Goal: Task Accomplishment & Management: Complete application form

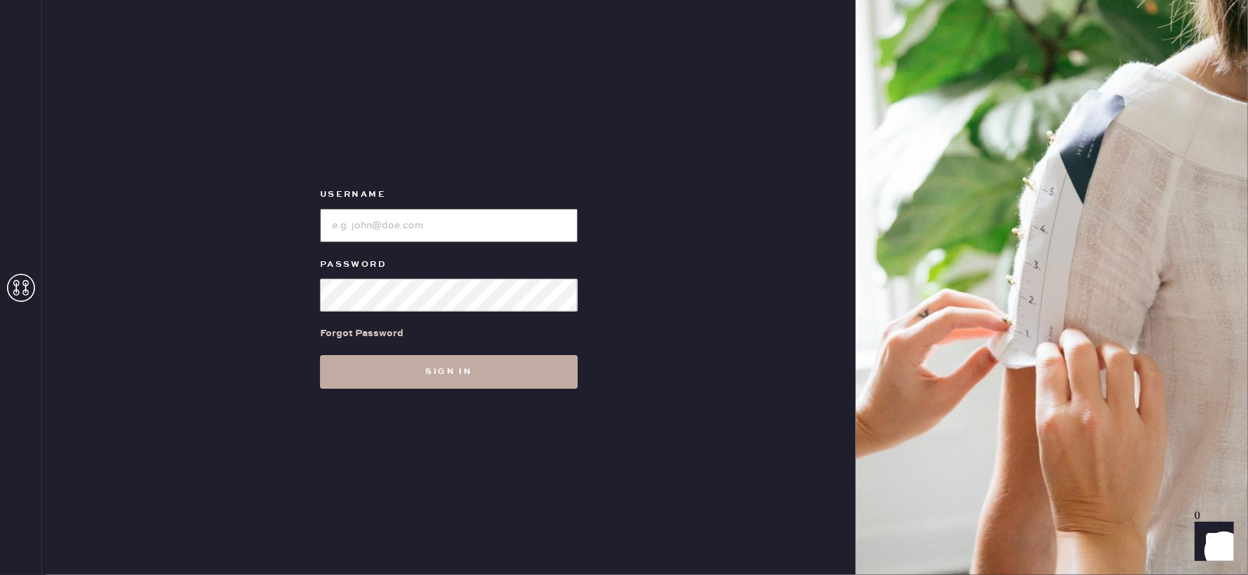
type input "reformationlajolla"
click at [388, 375] on button "Sign in" at bounding box center [449, 372] width 258 height 34
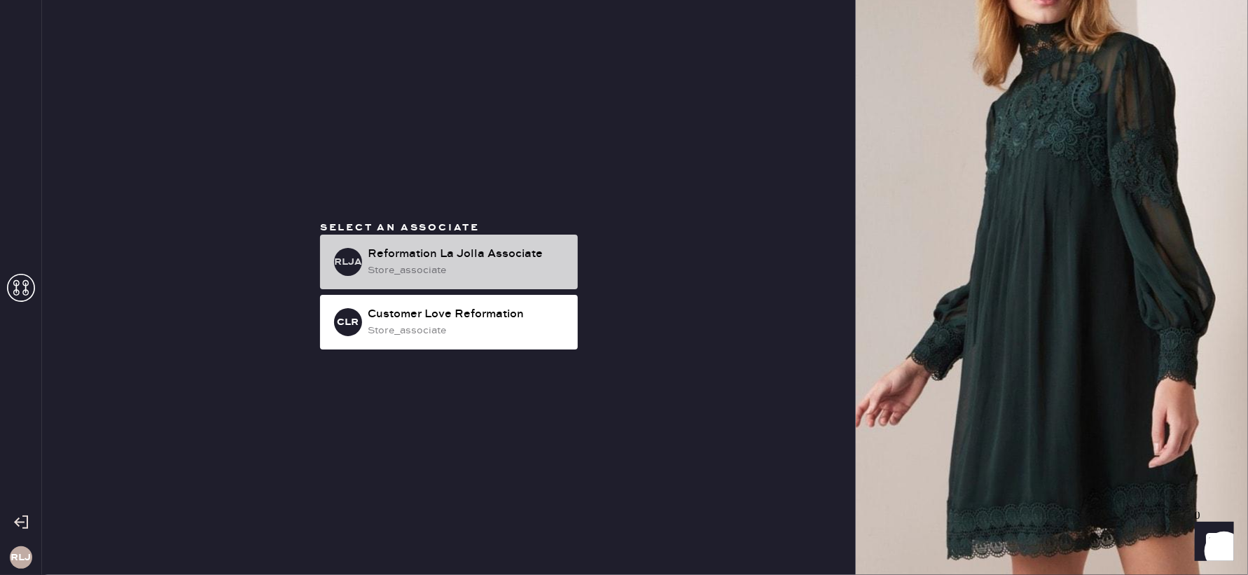
click at [430, 270] on div "store_associate" at bounding box center [467, 270] width 199 height 15
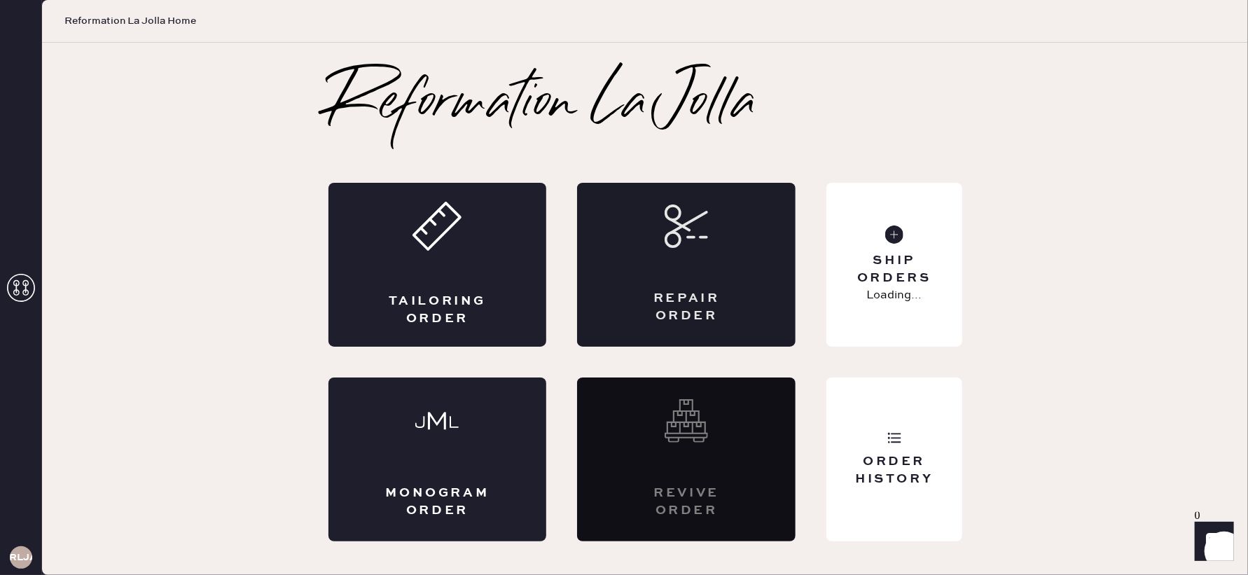
click at [694, 248] on div "Repair Order" at bounding box center [686, 265] width 218 height 164
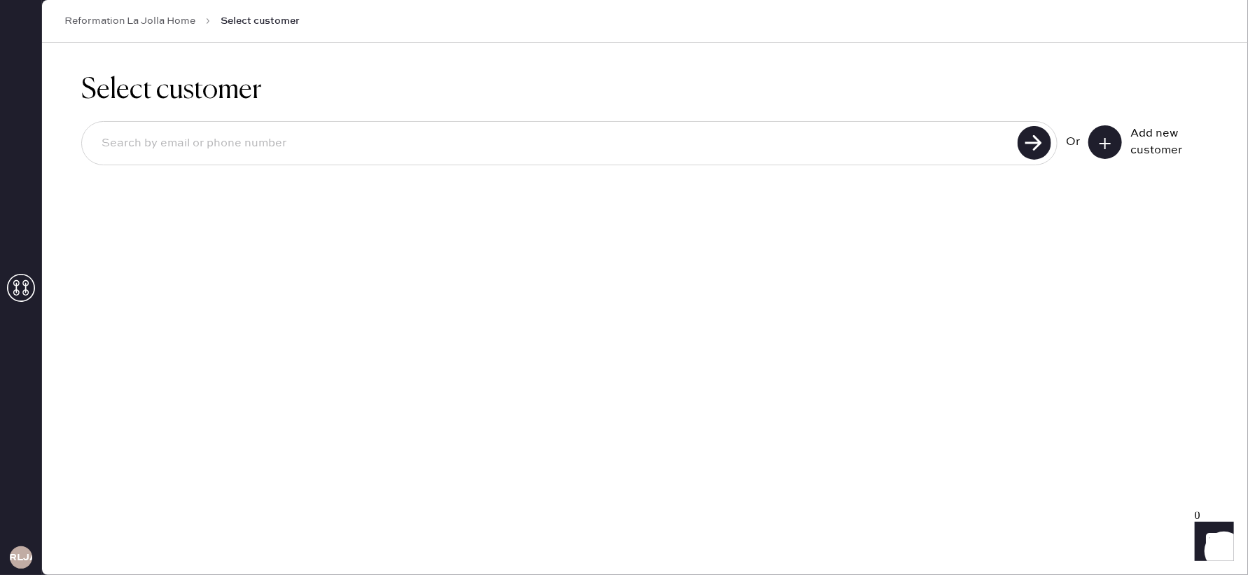
click at [393, 148] on input at bounding box center [551, 143] width 923 height 32
type input "8"
type input "[PHONE_NUMBER]"
drag, startPoint x: 1035, startPoint y: 144, endPoint x: 1033, endPoint y: 153, distance: 10.0
click at [1035, 145] on use at bounding box center [1034, 143] width 34 height 34
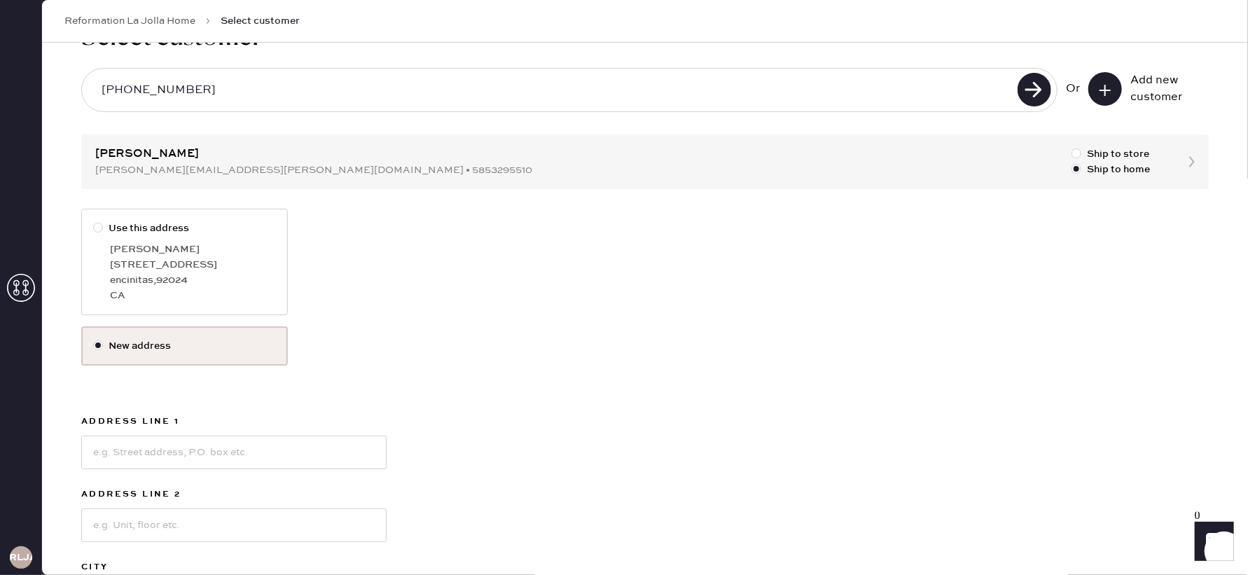
scroll to position [28, 0]
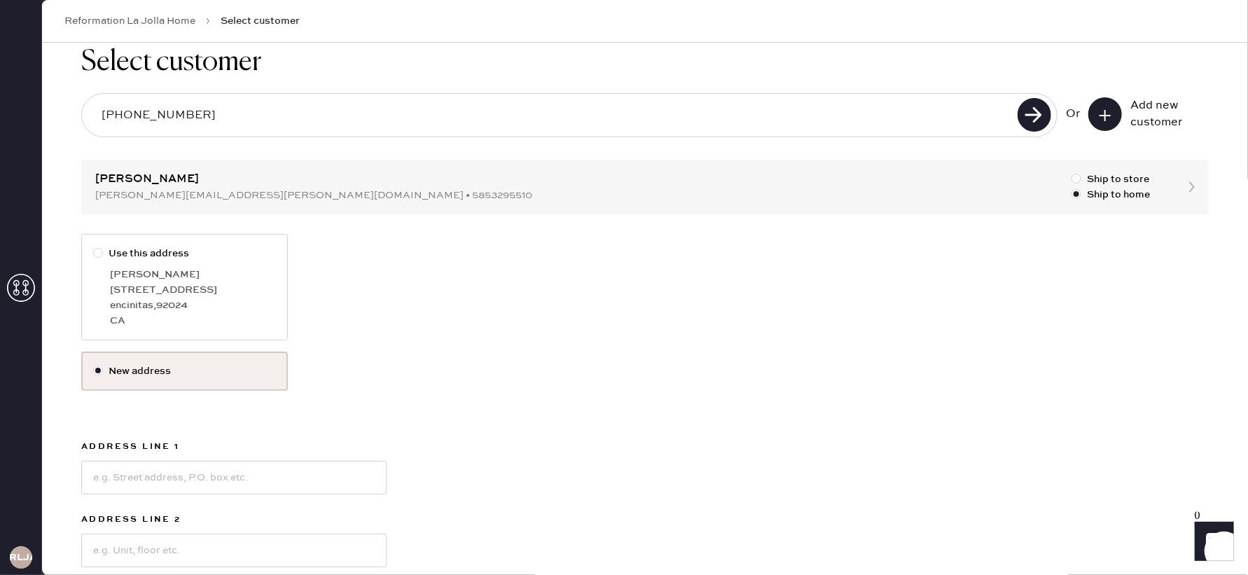
click at [98, 252] on div at bounding box center [98, 253] width 10 height 10
click at [94, 246] on input "Use this address" at bounding box center [93, 246] width 1 height 1
radio input "true"
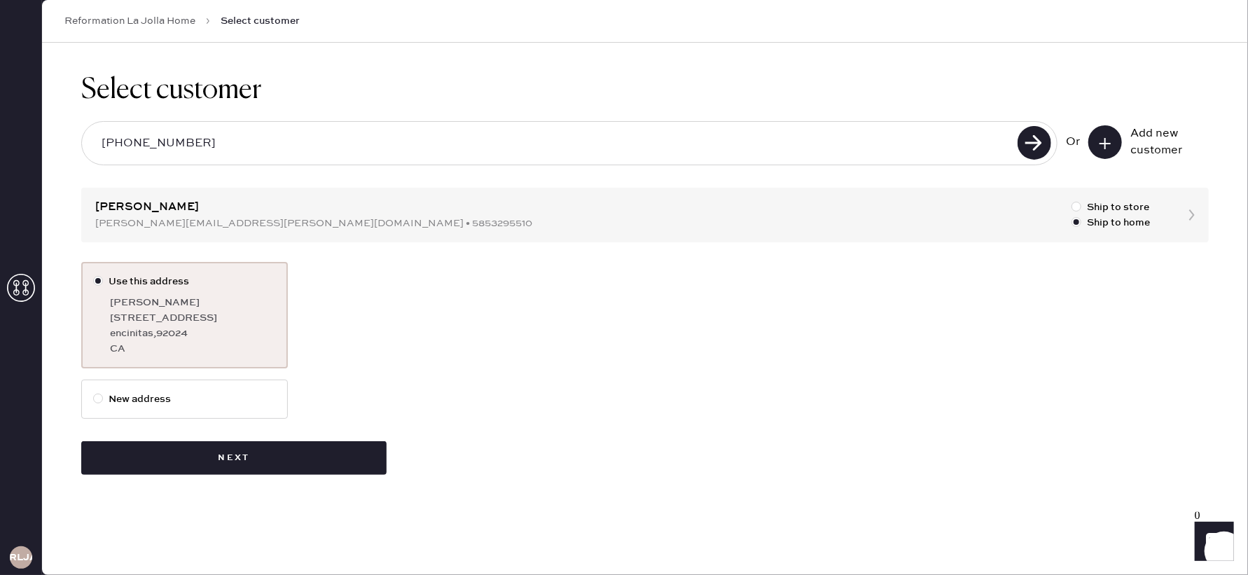
scroll to position [0, 0]
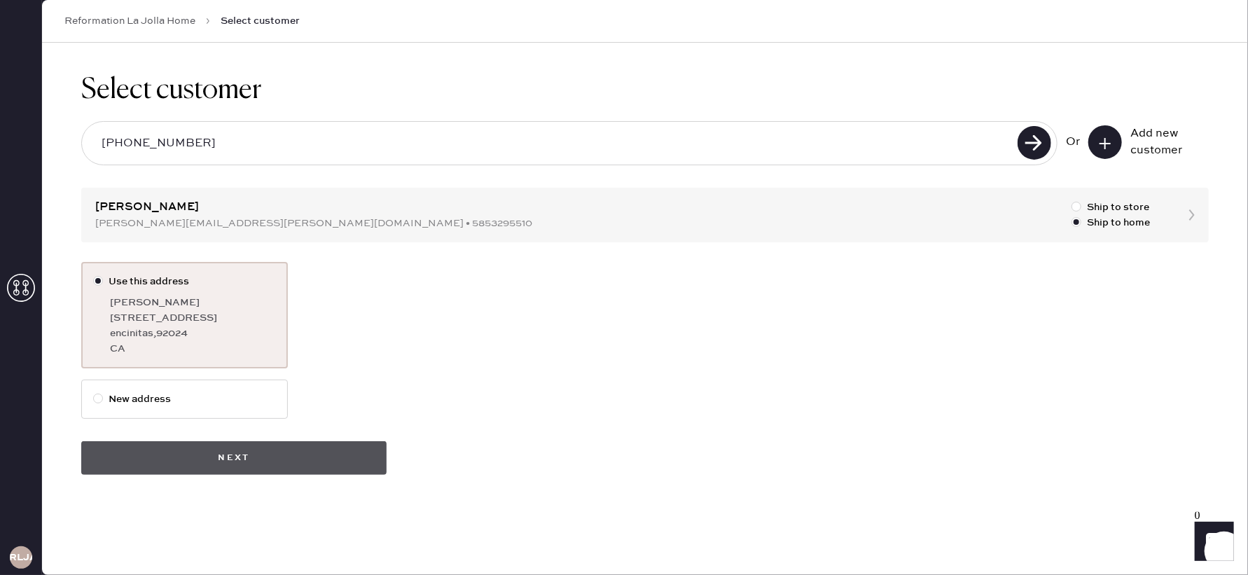
click at [251, 454] on button "Next" at bounding box center [233, 458] width 305 height 34
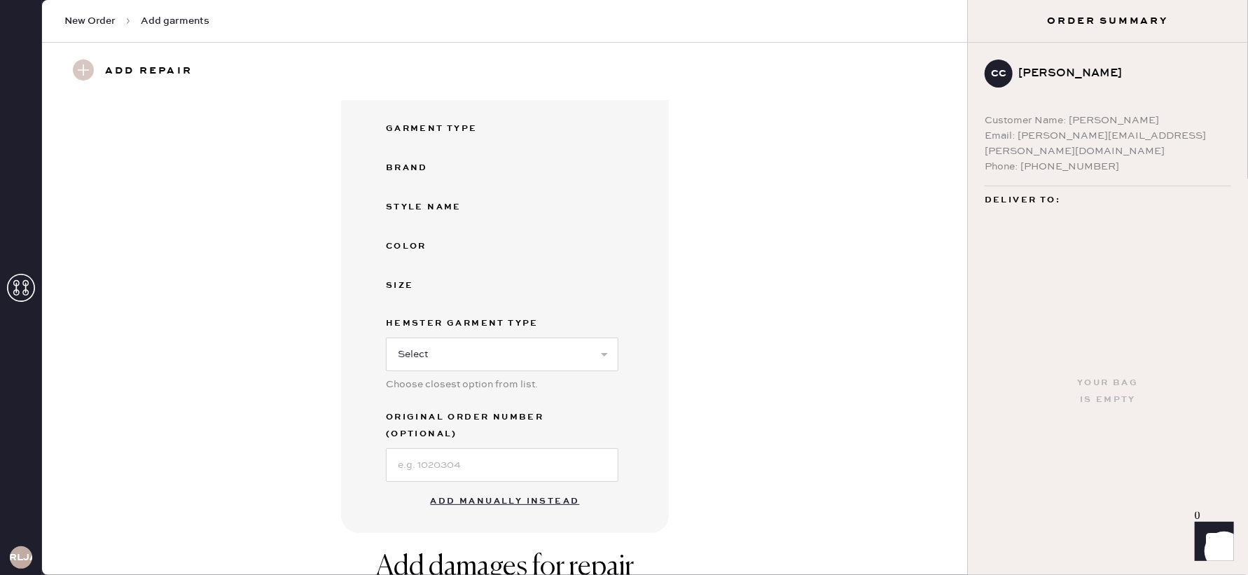
scroll to position [218, 0]
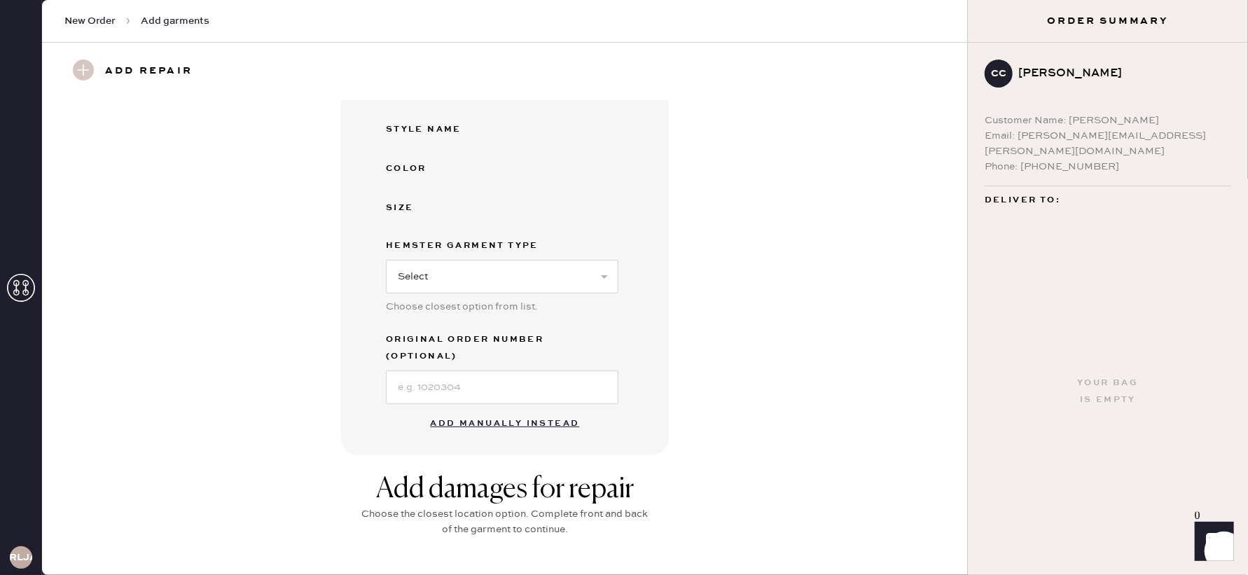
click at [480, 410] on button "Add manually instead" at bounding box center [505, 424] width 166 height 28
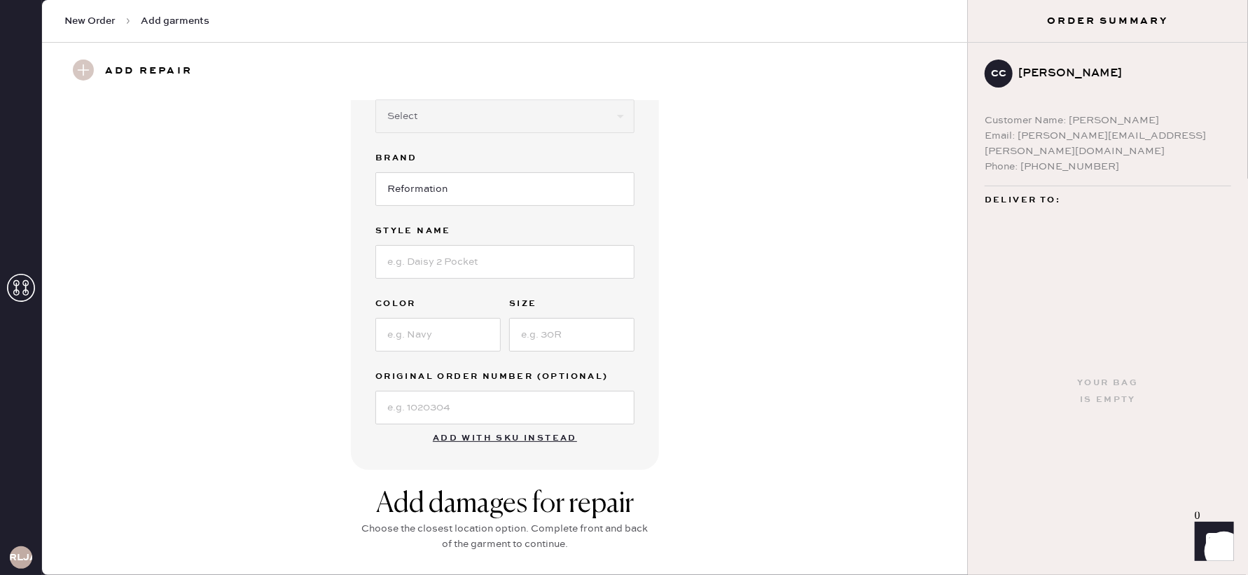
scroll to position [0, 0]
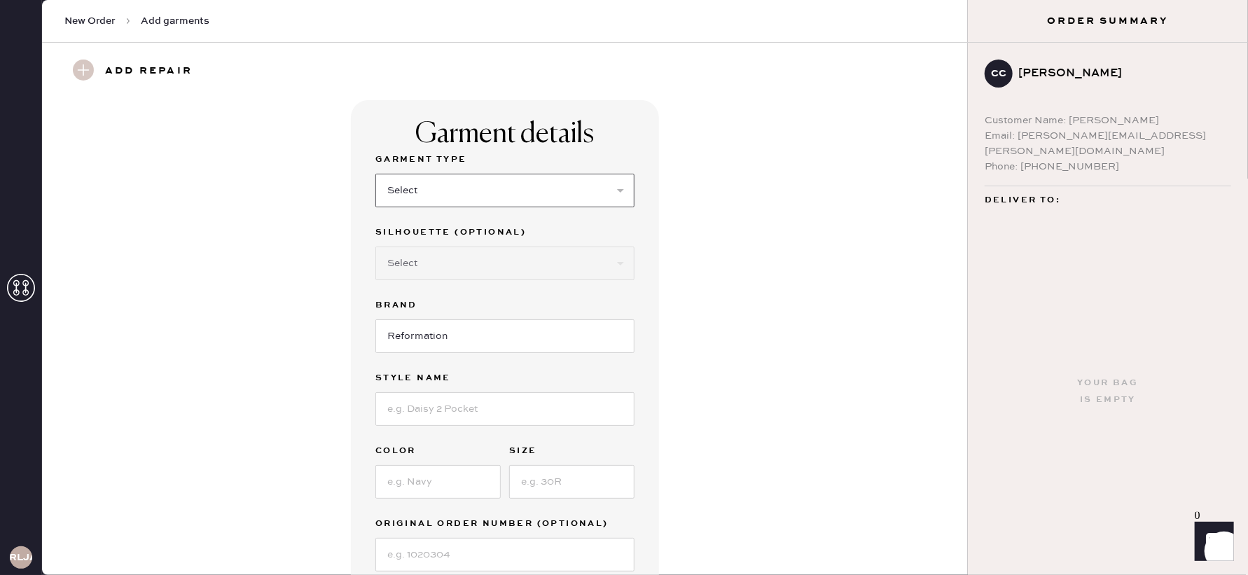
click at [423, 193] on select "Select Basic Skirt Jeans Leggings Pants Shorts Basic Sleeved Dress Basic Sleeve…" at bounding box center [504, 191] width 259 height 34
select select "6"
click at [375, 174] on select "Select Basic Skirt Jeans Leggings Pants Shorts Basic Sleeved Dress Basic Sleeve…" at bounding box center [504, 191] width 259 height 34
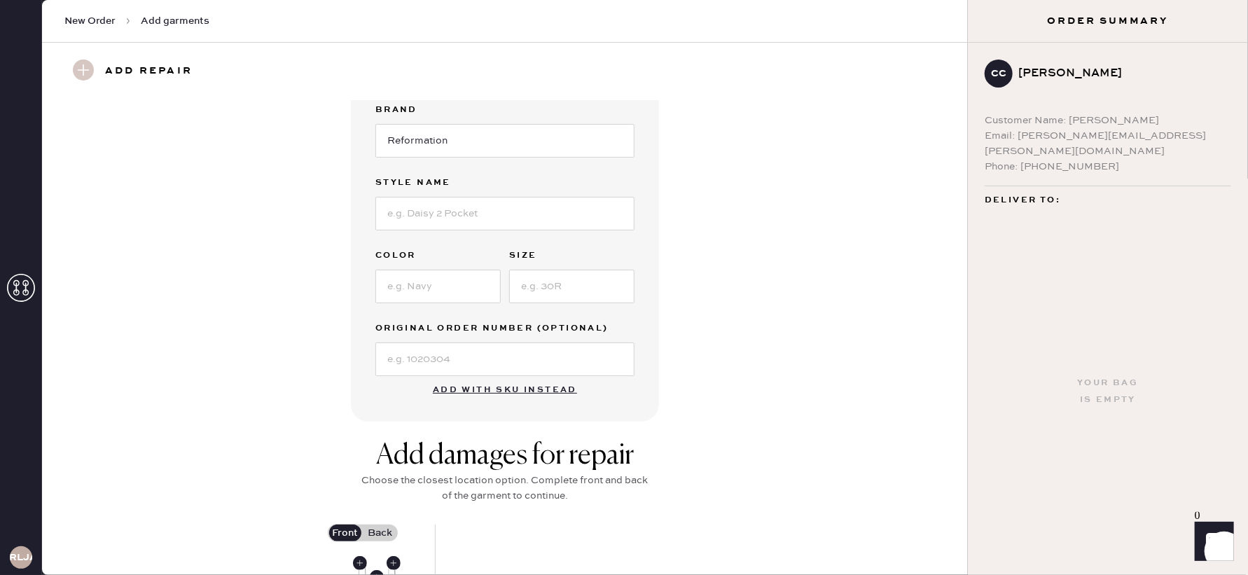
scroll to position [200, 0]
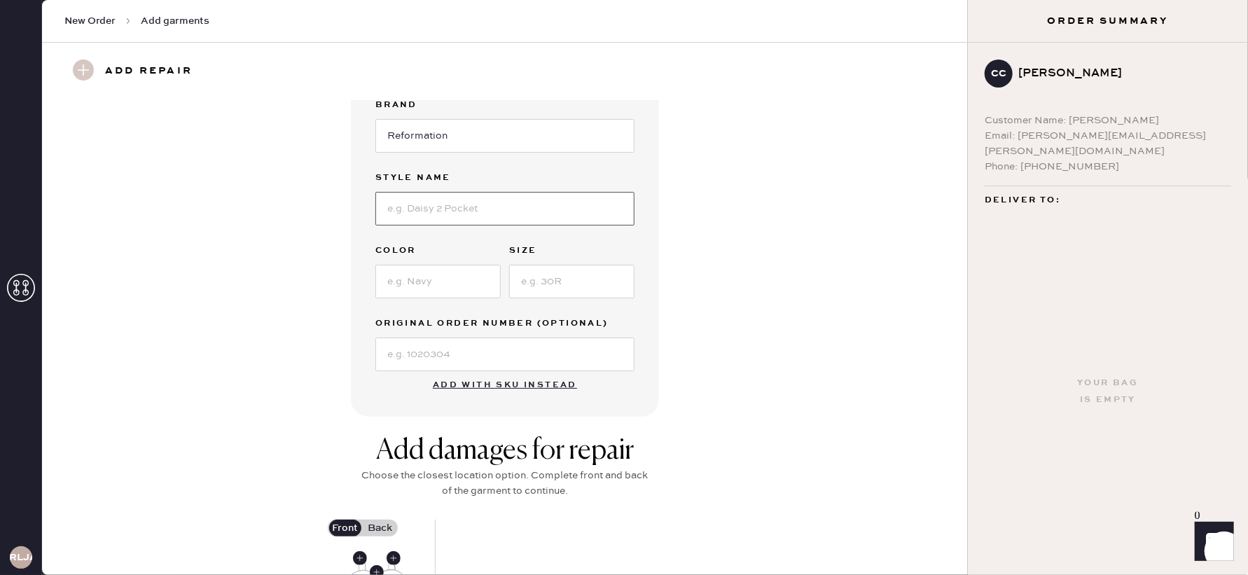
click at [446, 211] on input at bounding box center [504, 209] width 259 height 34
click at [770, 228] on div "Garment details Garment Type Select Basic Skirt Jeans Leggings Pants Shorts Bas…" at bounding box center [504, 158] width 875 height 517
click at [416, 212] on input "NA" at bounding box center [504, 209] width 259 height 34
click at [429, 208] on input "N/a" at bounding box center [504, 209] width 259 height 34
type input "N/A"
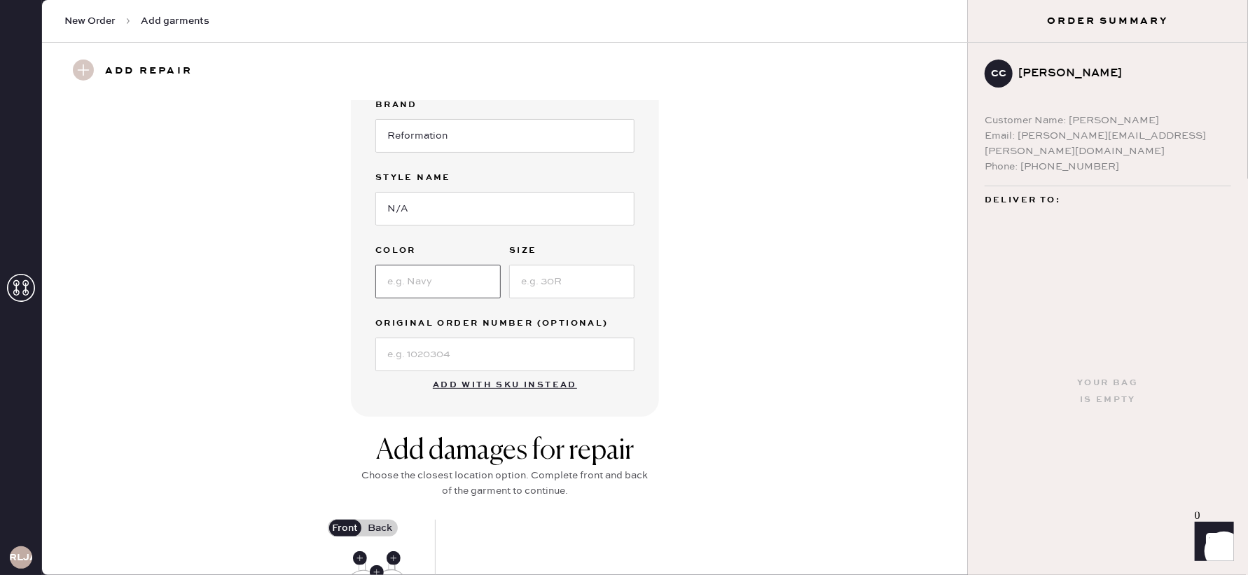
click at [428, 285] on input at bounding box center [437, 282] width 125 height 34
type input "DAISY"
click at [567, 286] on input at bounding box center [571, 282] width 125 height 34
type input "0"
click at [536, 286] on input "0" at bounding box center [571, 282] width 125 height 34
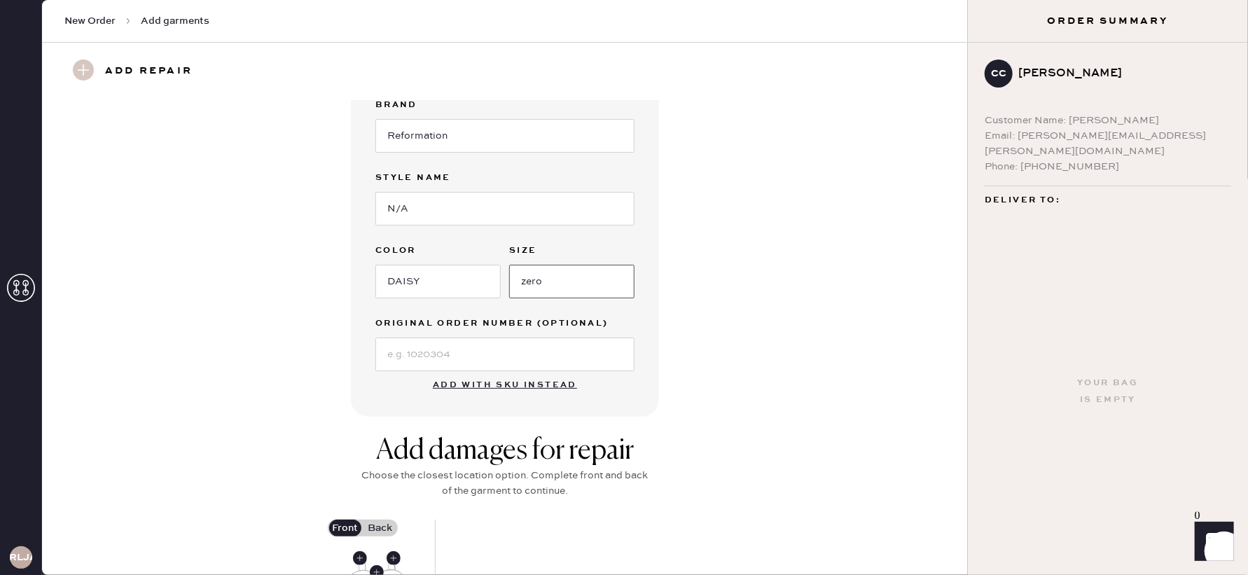
type input "zero"
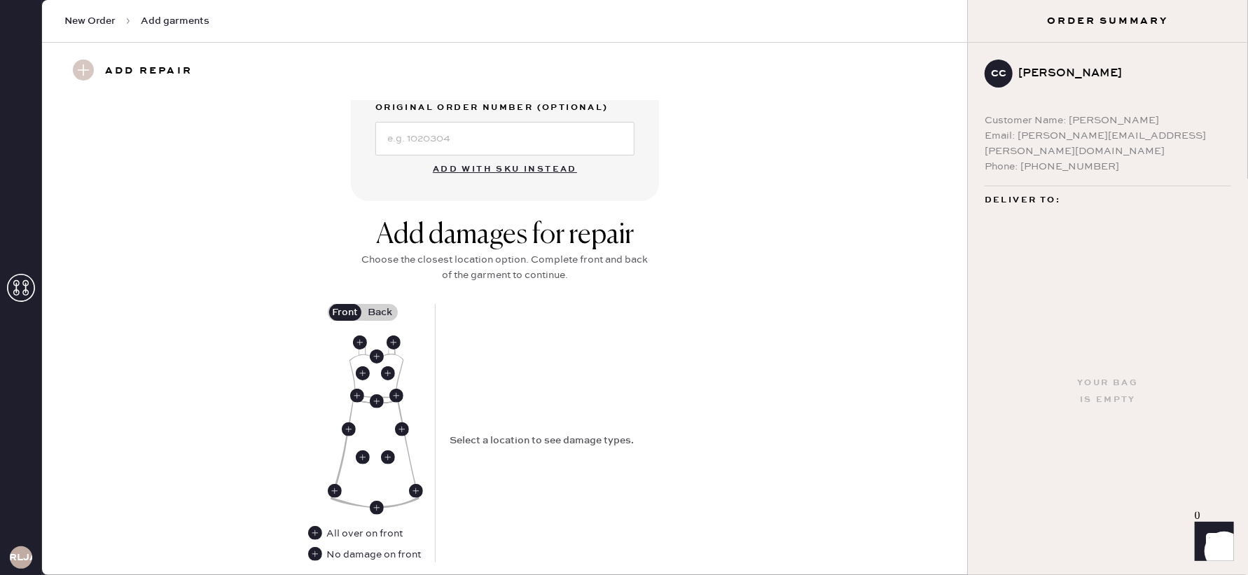
scroll to position [515, 0]
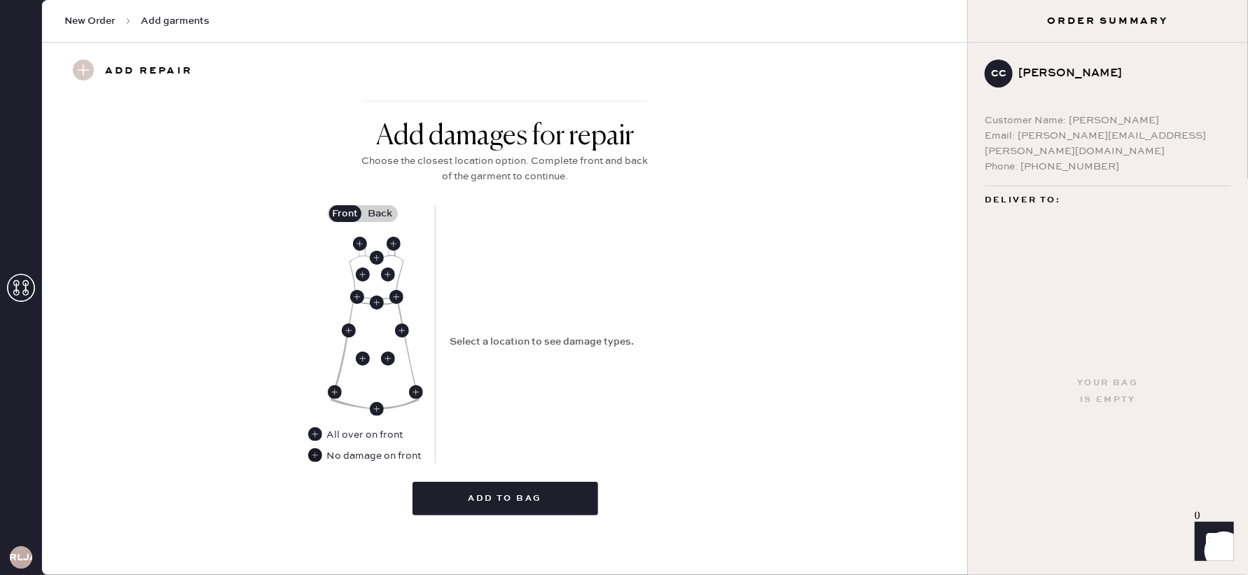
click at [317, 454] on use at bounding box center [315, 455] width 14 height 14
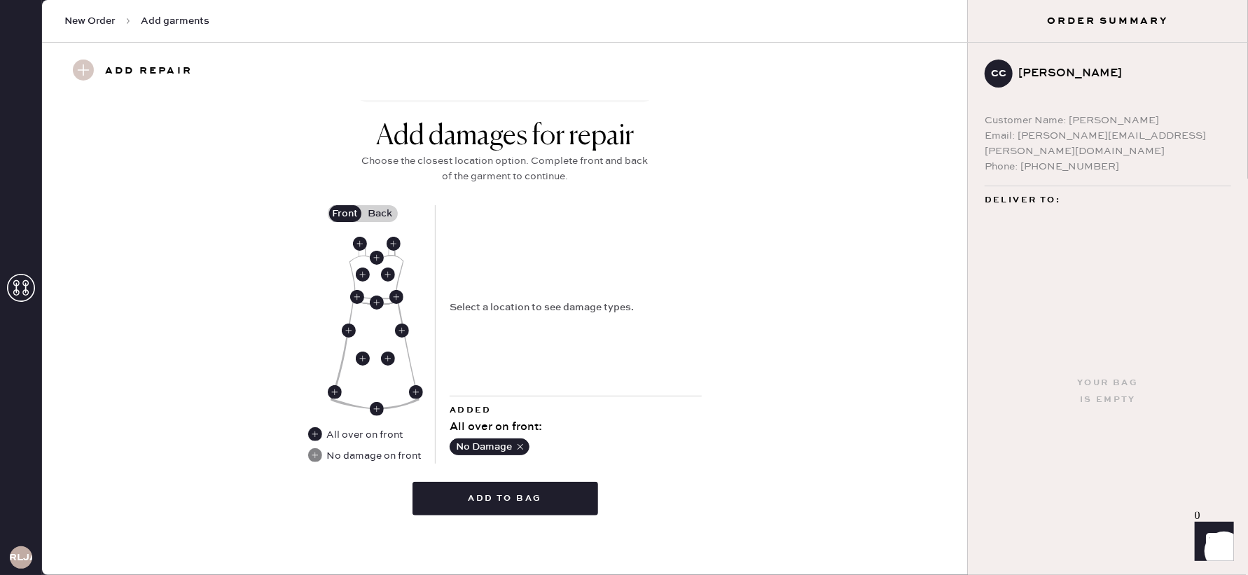
click at [379, 213] on label "Back" at bounding box center [380, 213] width 35 height 17
click at [380, 214] on input "Back" at bounding box center [380, 214] width 0 height 0
click at [377, 406] on use at bounding box center [377, 409] width 14 height 14
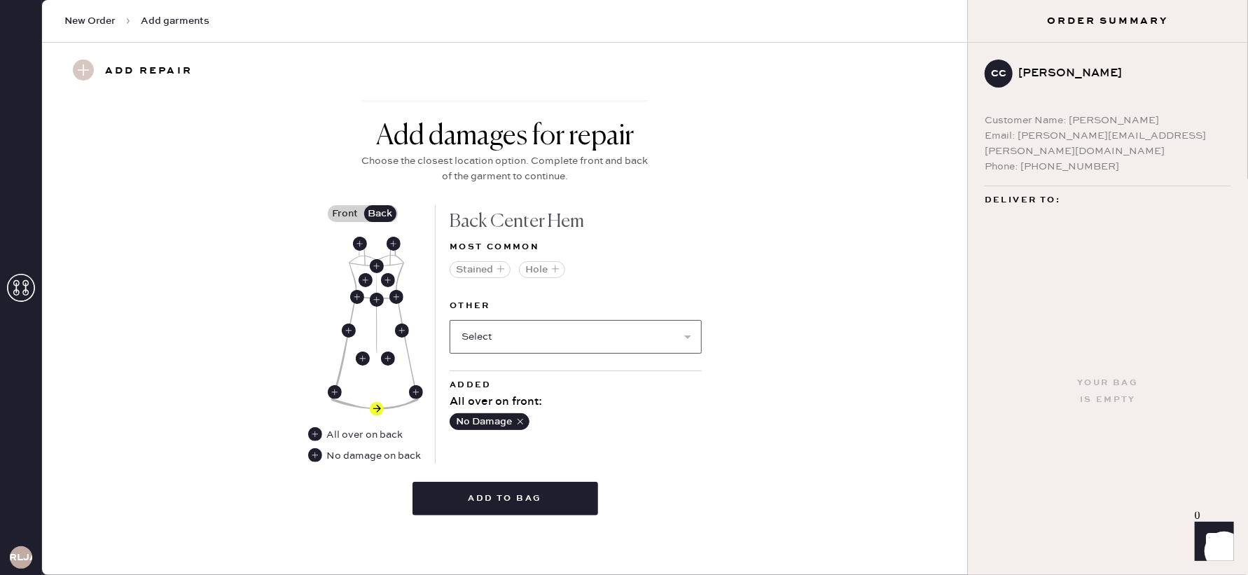
click at [545, 331] on select "Select Broken / Ripped Hem Broken Beads Broken Belt Loop Broken Button Broken C…" at bounding box center [575, 337] width 252 height 34
select select "1665"
click at [449, 320] on select "Select Broken / Ripped Hem Broken Beads Broken Belt Loop Broken Button Broken C…" at bounding box center [575, 337] width 252 height 34
select select
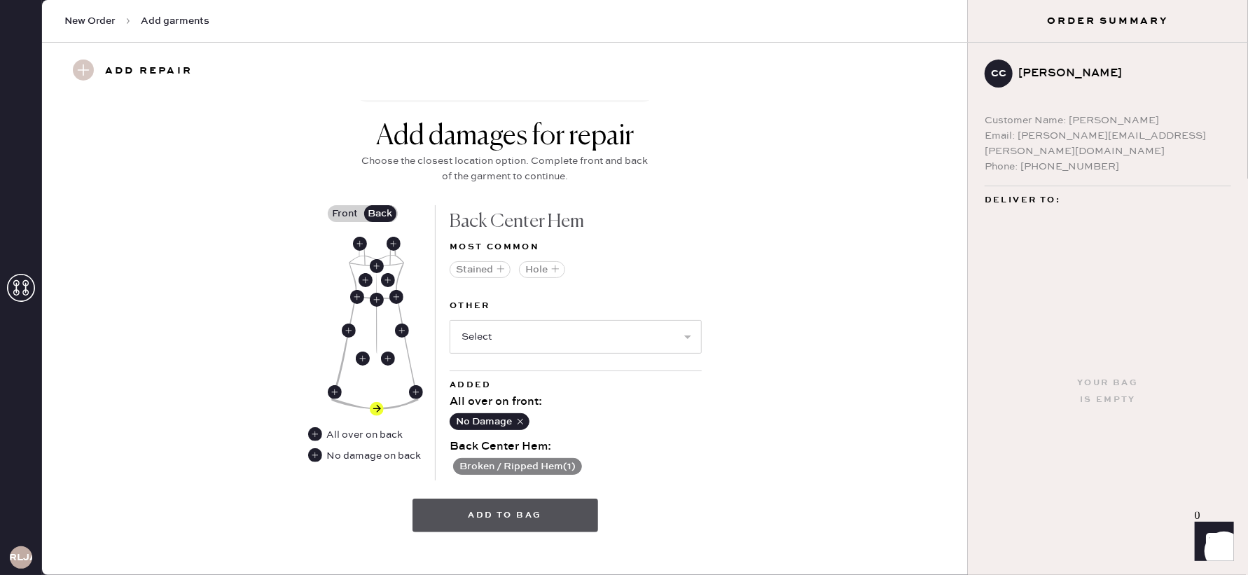
click at [508, 510] on button "Add to bag" at bounding box center [505, 515] width 186 height 34
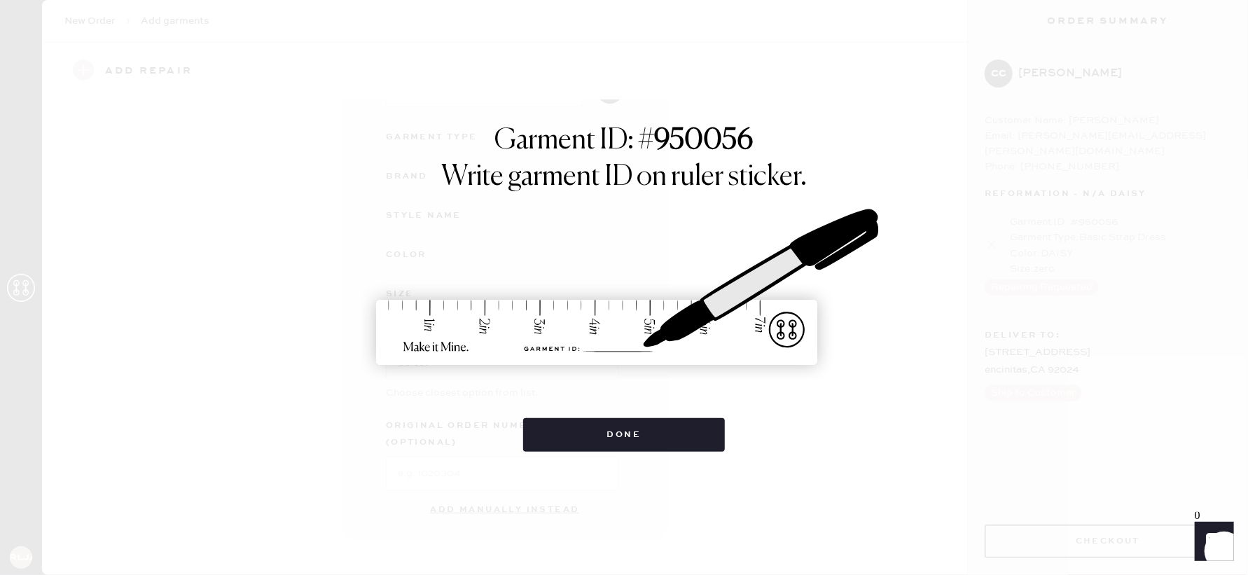
scroll to position [113, 0]
click at [594, 426] on button "Done" at bounding box center [624, 435] width 202 height 34
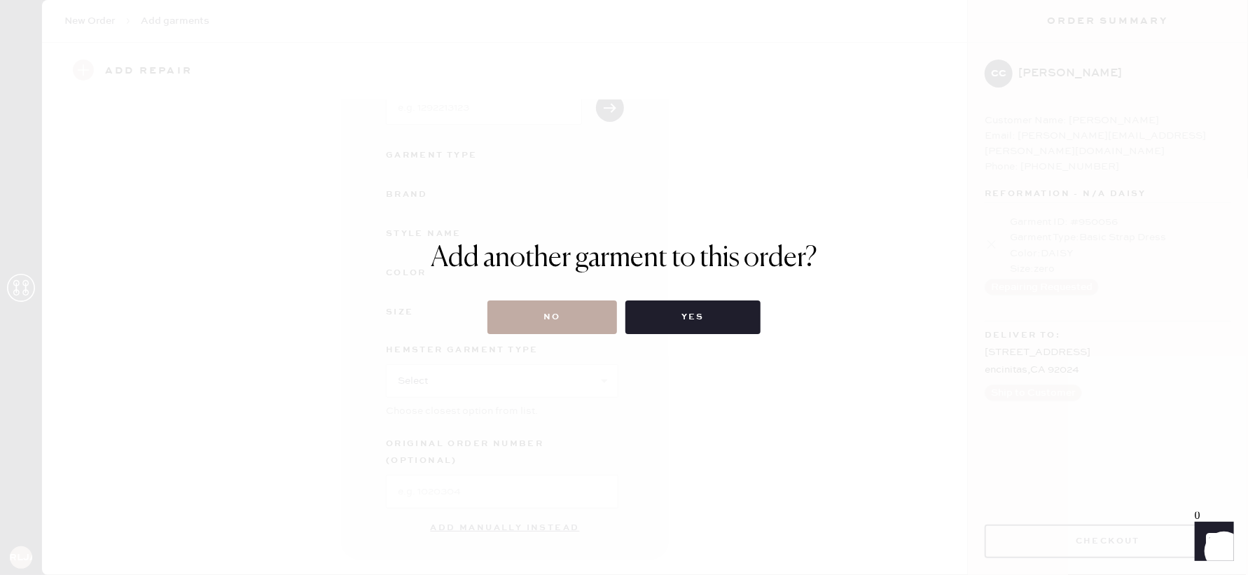
click at [545, 320] on button "No" at bounding box center [552, 317] width 130 height 34
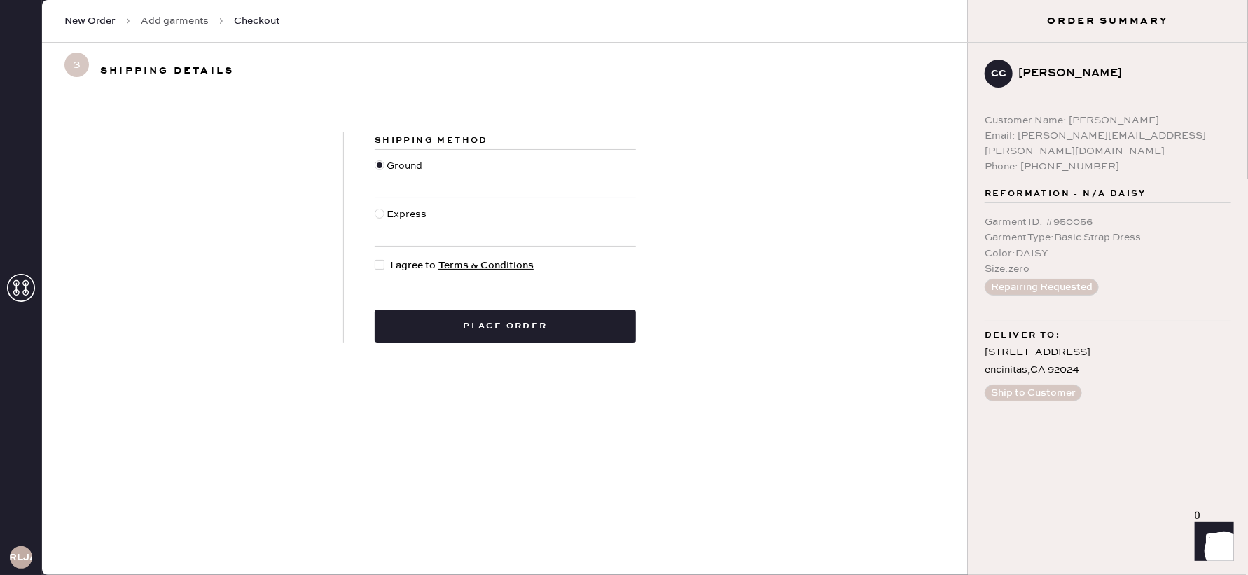
drag, startPoint x: 380, startPoint y: 214, endPoint x: 380, endPoint y: 223, distance: 9.8
click at [380, 214] on div at bounding box center [380, 214] width 10 height 10
click at [375, 207] on input "Express" at bounding box center [375, 207] width 1 height 1
radio input "true"
click at [383, 267] on div at bounding box center [380, 265] width 10 height 10
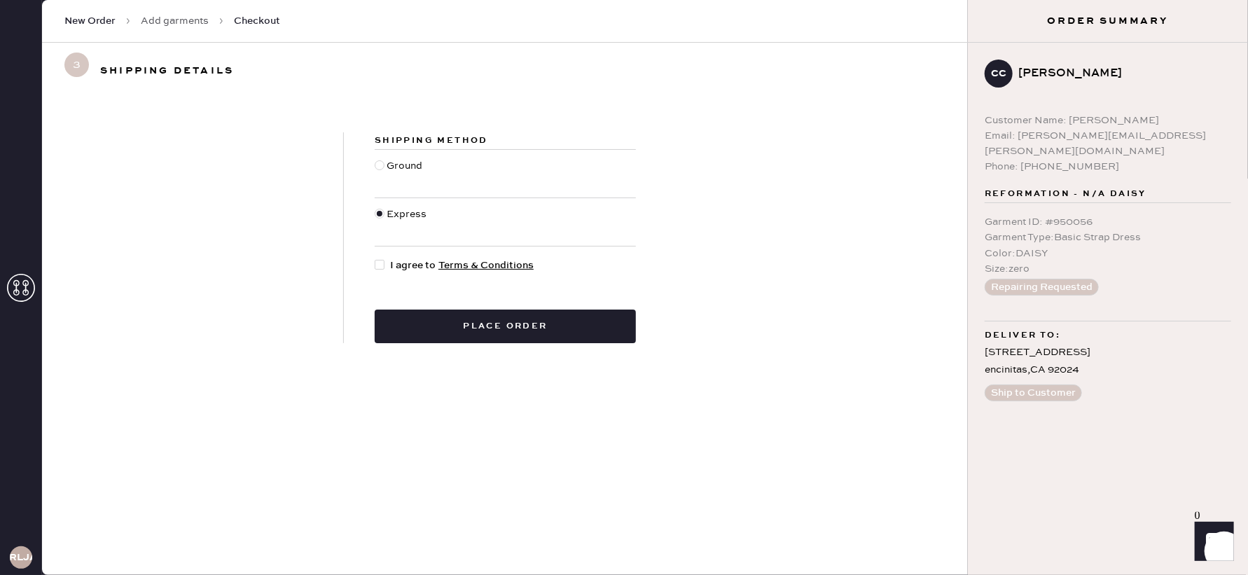
click at [375, 258] on input "I agree to Terms & Conditions" at bounding box center [375, 258] width 1 height 1
checkbox input "true"
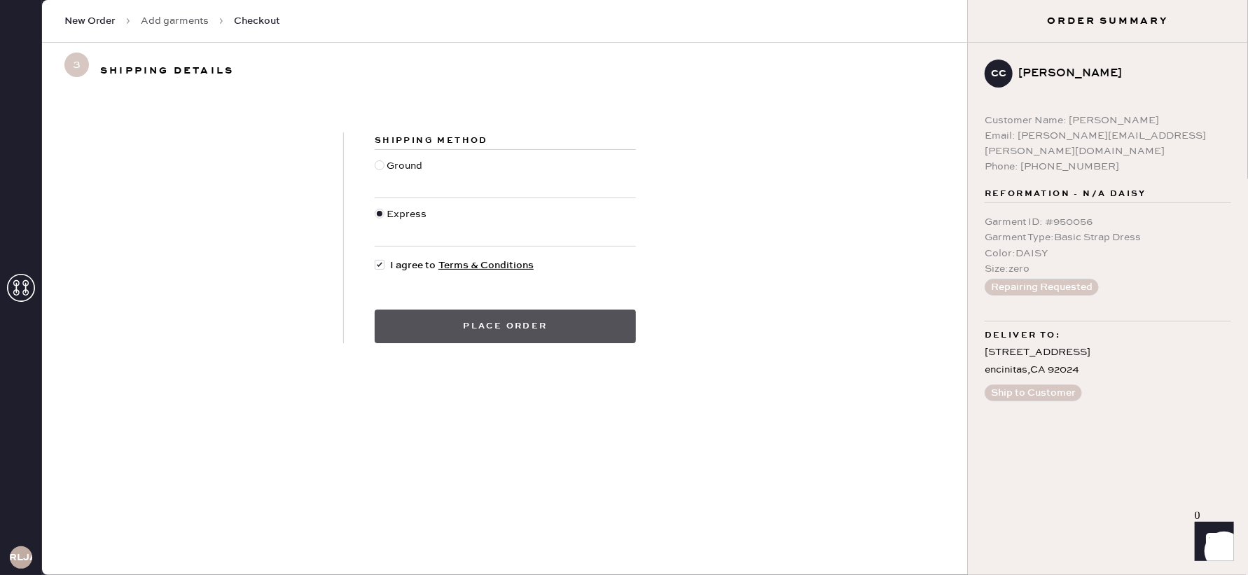
click at [471, 323] on button "Place order" at bounding box center [505, 326] width 261 height 34
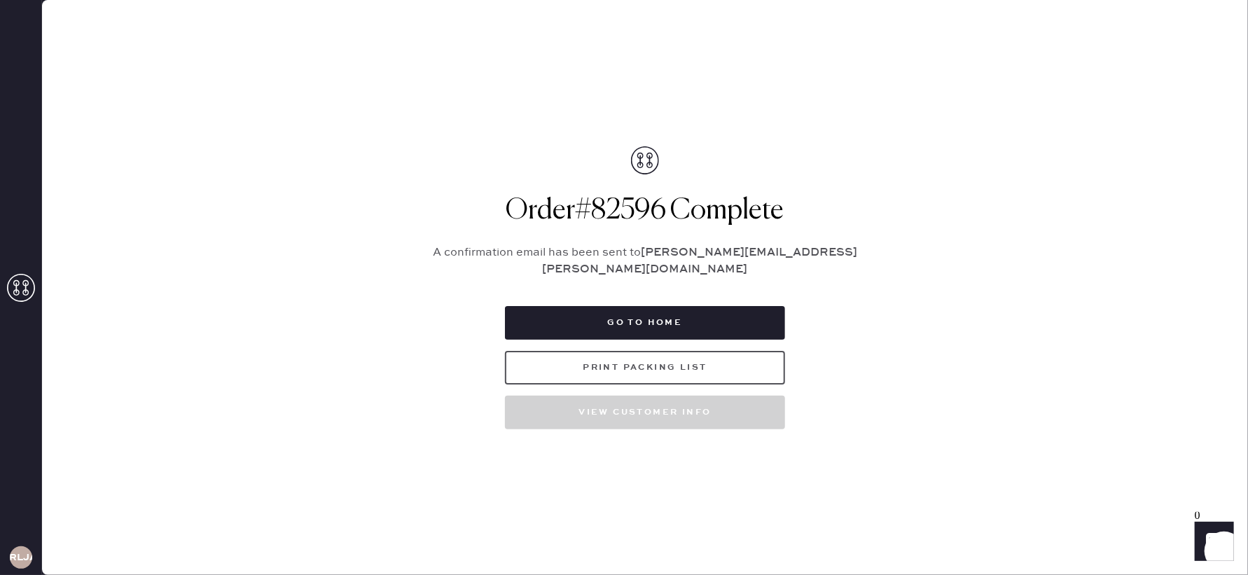
click at [606, 361] on button "Print Packing List" at bounding box center [645, 368] width 280 height 34
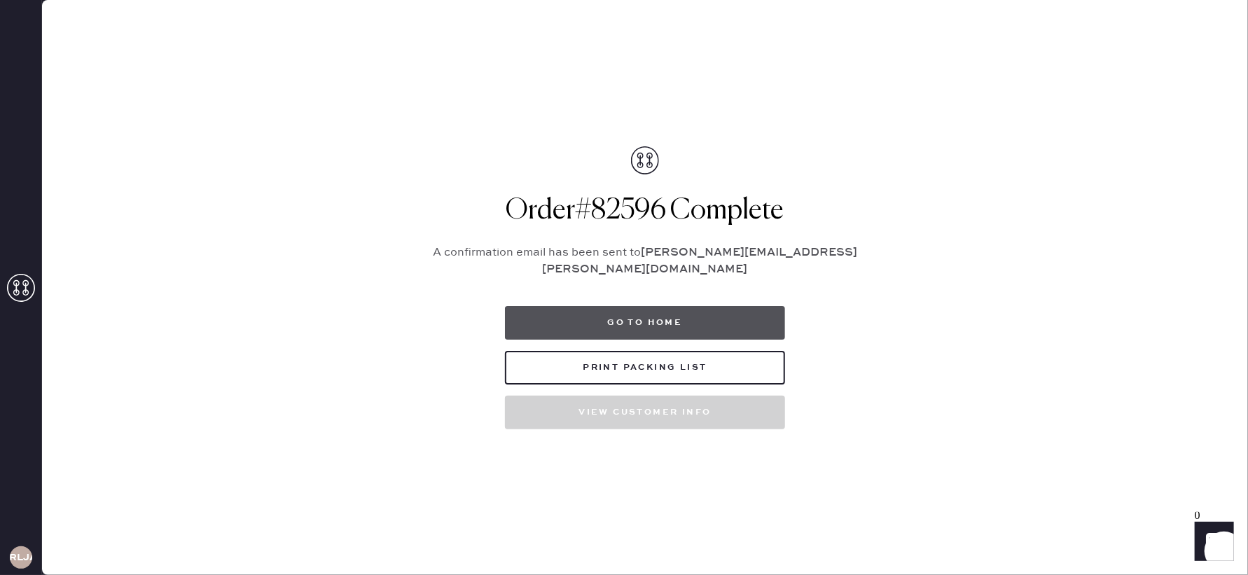
click at [621, 321] on button "Go to home" at bounding box center [645, 323] width 280 height 34
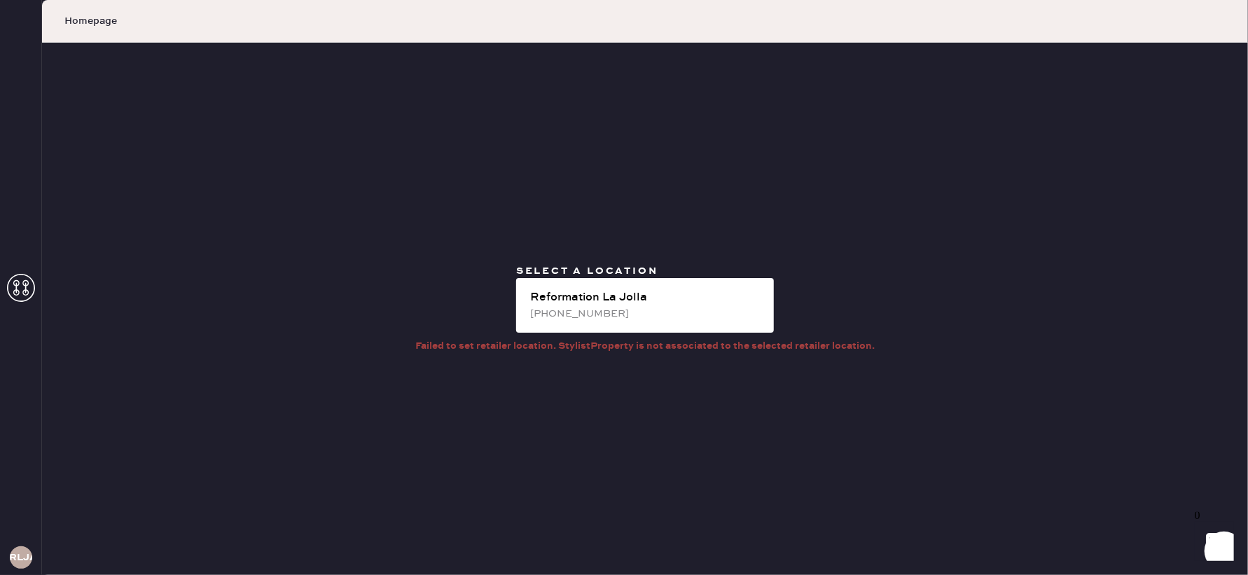
click at [24, 282] on icon at bounding box center [21, 288] width 28 height 28
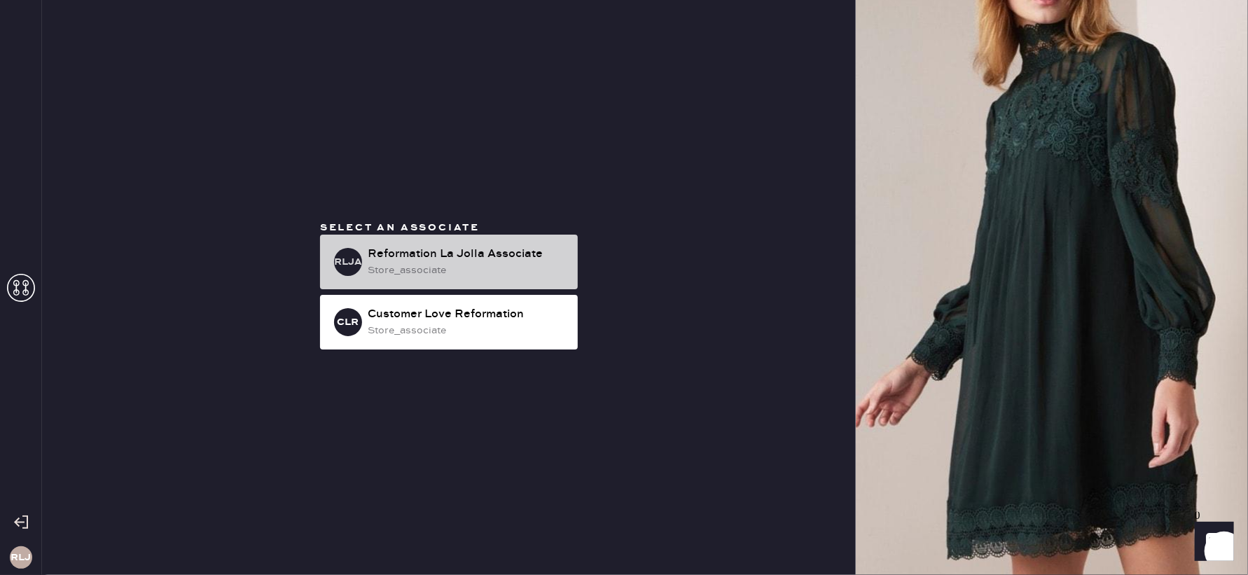
click at [473, 251] on div "Reformation La Jolla Associate" at bounding box center [467, 254] width 199 height 17
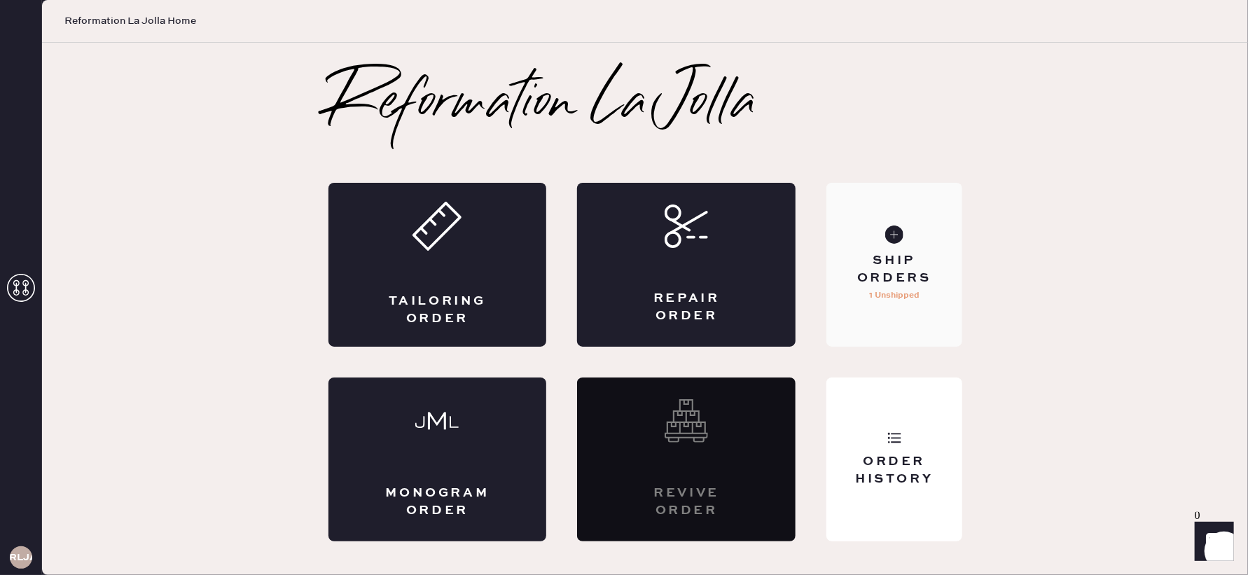
click at [892, 239] on use at bounding box center [894, 234] width 18 height 18
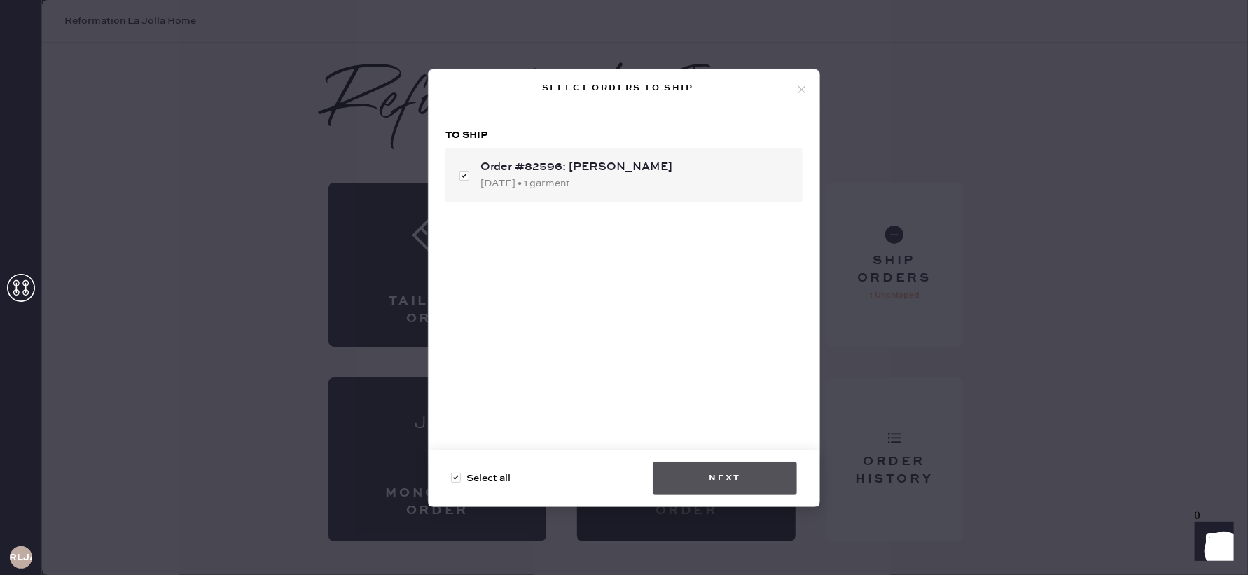
click at [727, 480] on button "Next" at bounding box center [724, 478] width 144 height 34
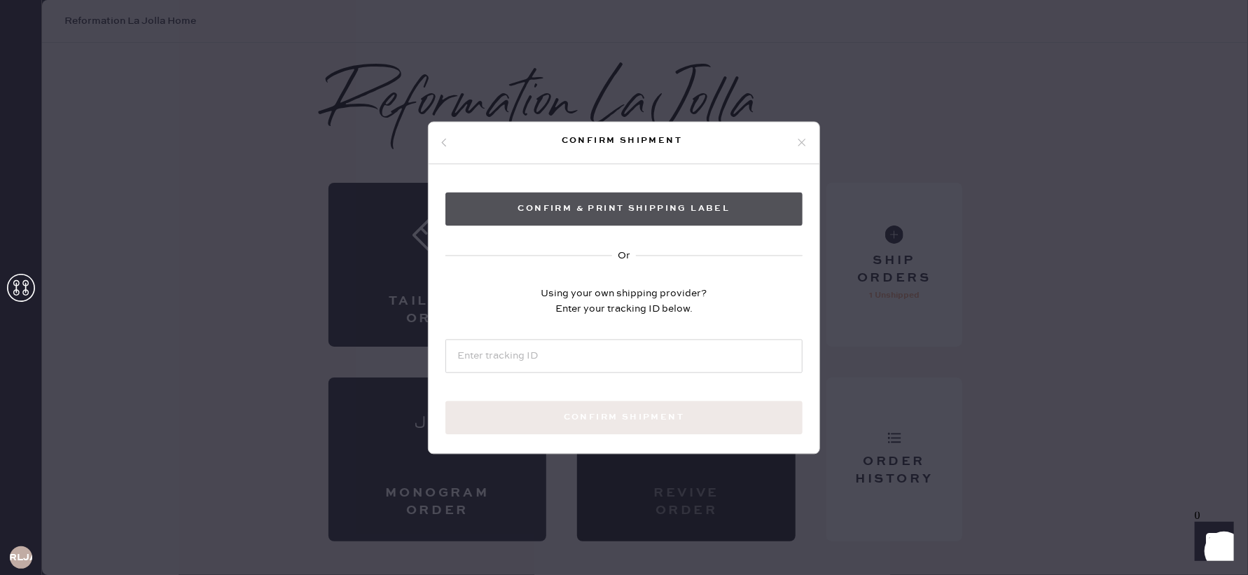
click at [578, 216] on button "Confirm & Print shipping label" at bounding box center [623, 209] width 357 height 34
